Goal: Information Seeking & Learning: Learn about a topic

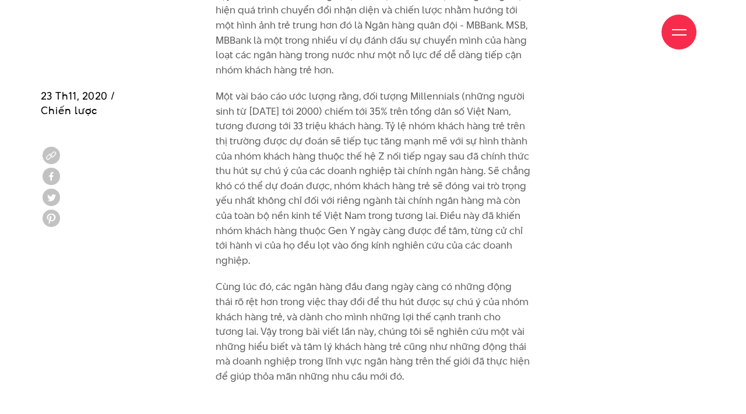
scroll to position [871, 0]
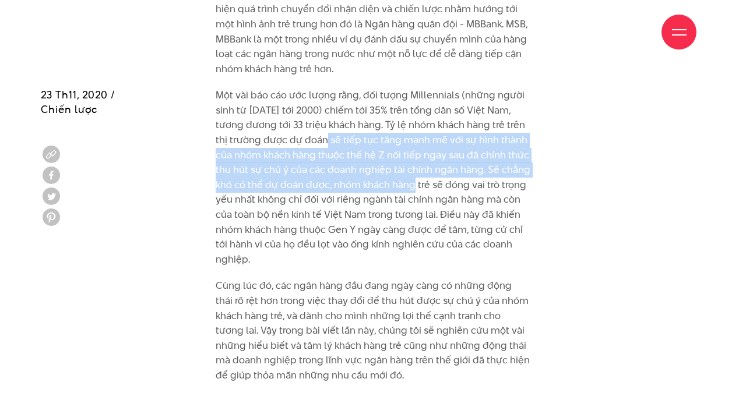
drag, startPoint x: 315, startPoint y: 142, endPoint x: 401, endPoint y: 188, distance: 97.8
click at [401, 188] on p "Một vài báo cáo ước lượng rằng, đối tượng Millennials (những người sinh từ [DAT…" at bounding box center [373, 177] width 315 height 179
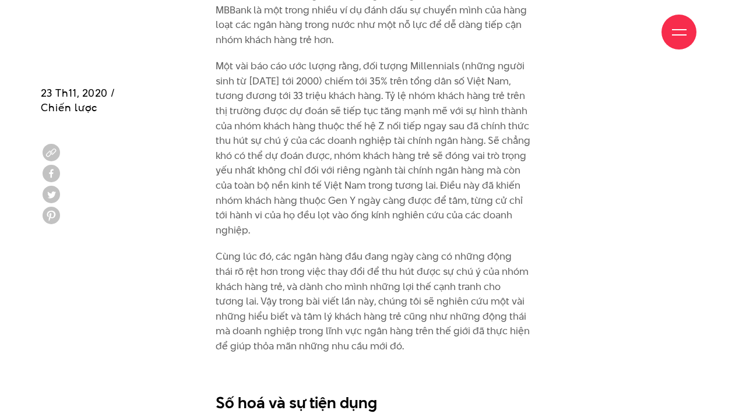
scroll to position [901, 0]
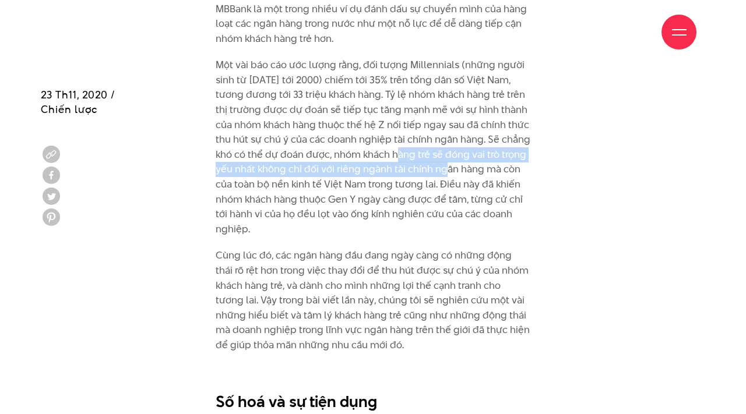
drag, startPoint x: 389, startPoint y: 153, endPoint x: 435, endPoint y: 166, distance: 47.2
click at [434, 166] on p "Một vài báo cáo ước lượng rằng, đối tượng Millennials (những người sinh từ [DAT…" at bounding box center [373, 147] width 315 height 179
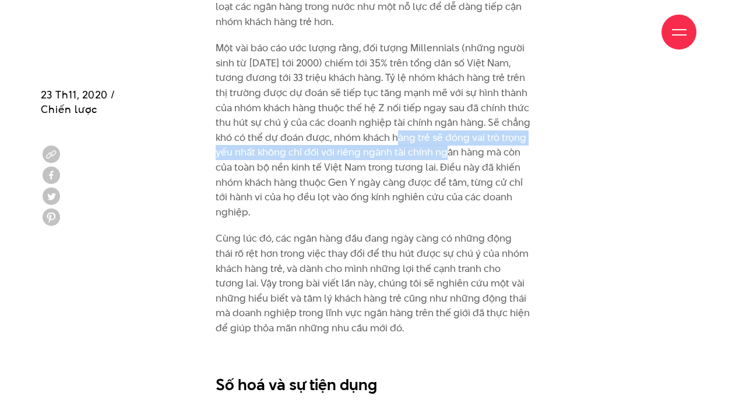
scroll to position [923, 0]
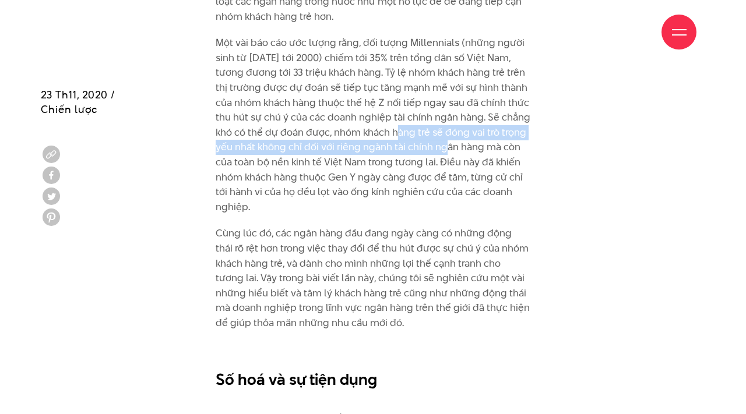
click at [365, 167] on p "Một vài báo cáo ước lượng rằng, đối tượng Millennials (những người sinh từ [DAT…" at bounding box center [373, 125] width 315 height 179
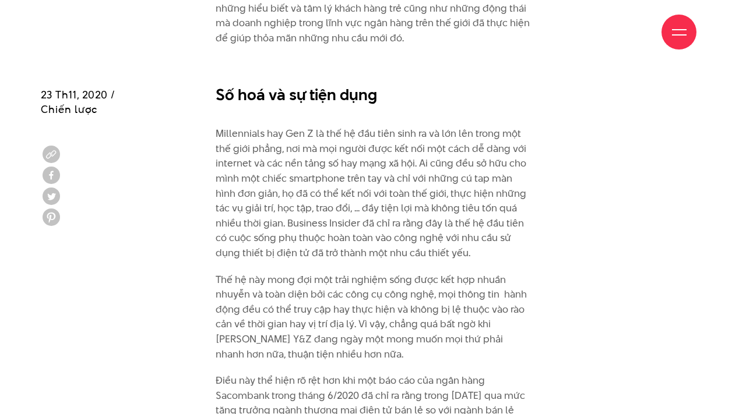
scroll to position [1210, 0]
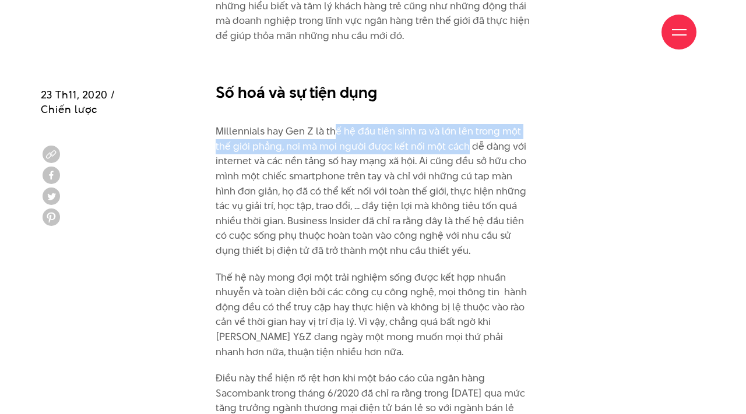
drag, startPoint x: 329, startPoint y: 136, endPoint x: 460, endPoint y: 140, distance: 131.2
click at [461, 141] on p "Millennials hay Gen Z là thế hệ đầu tiên sinh ra và lớn lên trong một thế giới …" at bounding box center [373, 184] width 315 height 149
click at [460, 140] on p "Millennials hay Gen Z là thế hệ đầu tiên sinh ra và lớn lên trong một thế giới …" at bounding box center [373, 184] width 315 height 149
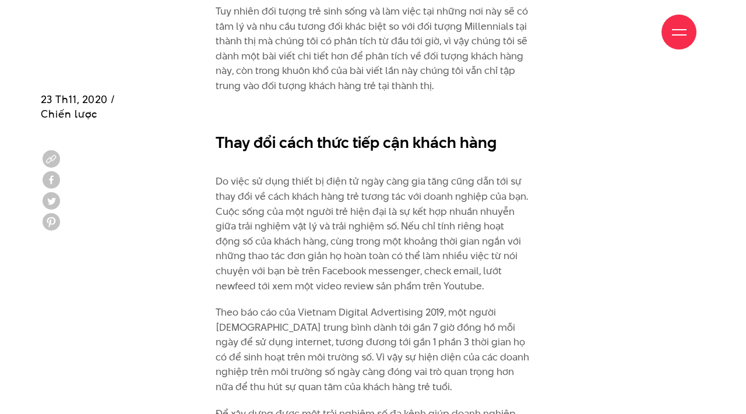
scroll to position [2548, 0]
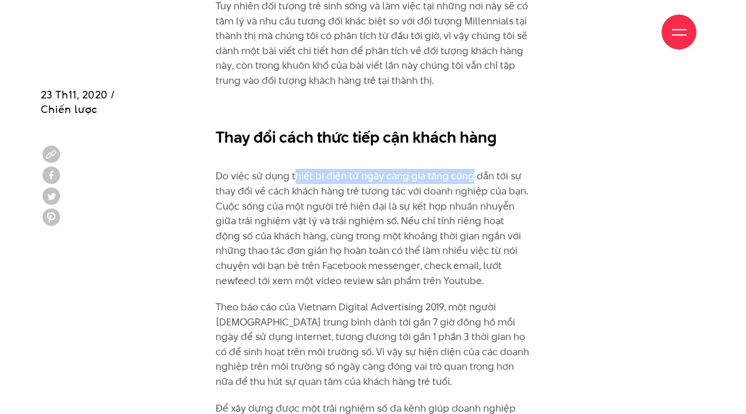
drag, startPoint x: 291, startPoint y: 175, endPoint x: 463, endPoint y: 182, distance: 172.1
click at [463, 182] on p "Do việc sử dụng thiết bị điện tử ngày càng gia tăng cũng dẫn tới sự thay đổi về…" at bounding box center [373, 221] width 315 height 134
click at [449, 203] on p "Do việc sử dụng thiết bị điện tử ngày càng gia tăng cũng dẫn tới sự thay đổi về…" at bounding box center [373, 221] width 315 height 134
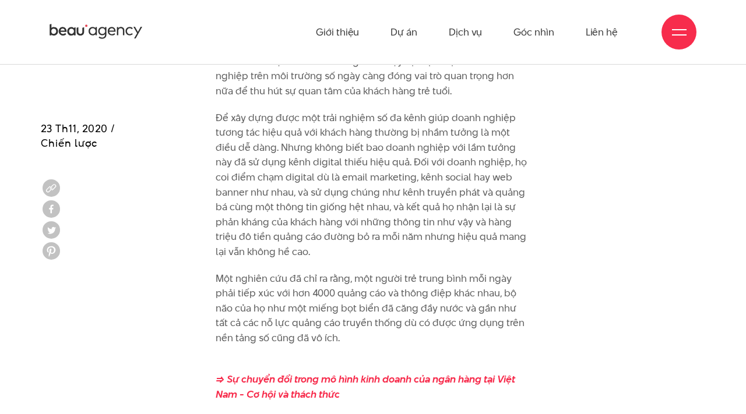
scroll to position [2838, 0]
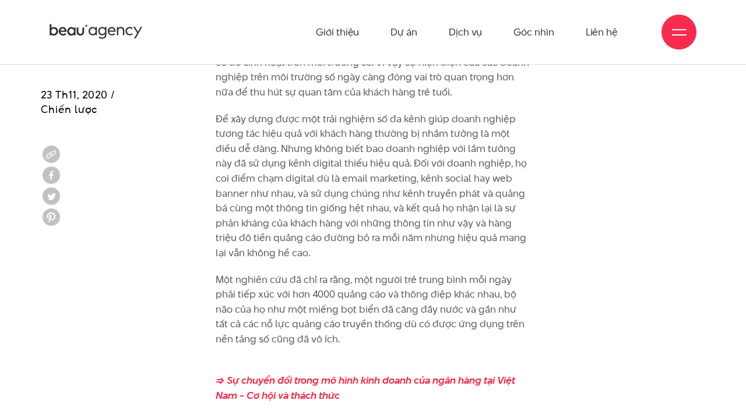
click at [384, 224] on p "Để xây dựng được một trải nghiệm số đa kênh giúp doanh nghiệp tương tác hiệu qu…" at bounding box center [373, 186] width 315 height 149
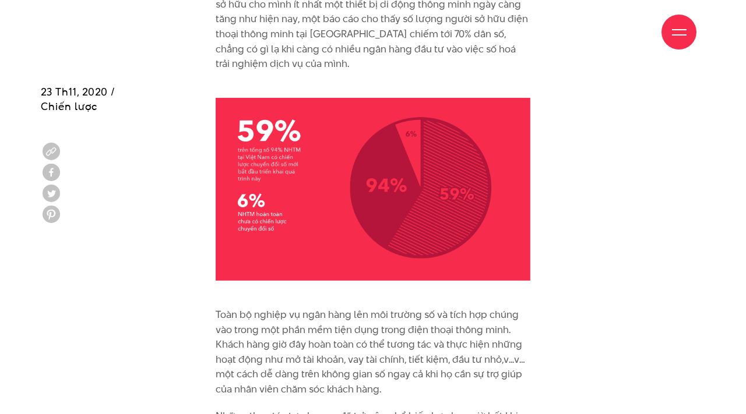
scroll to position [1873, 0]
